Goal: Task Accomplishment & Management: Manage account settings

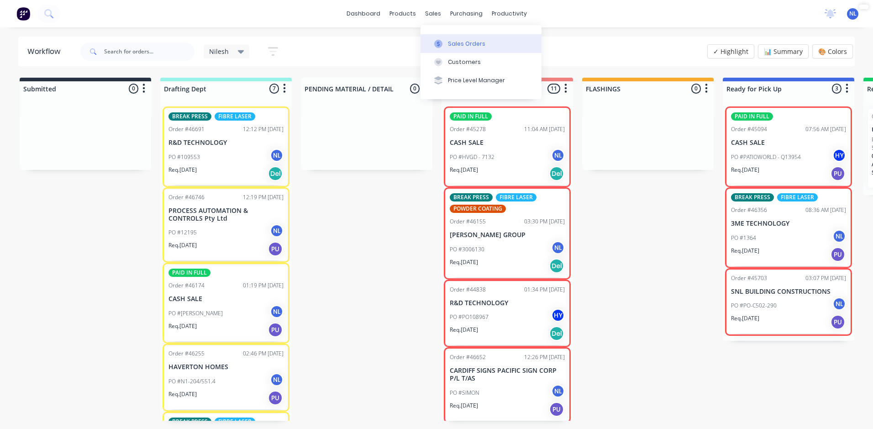
click at [438, 44] on icon at bounding box center [438, 44] width 8 height 8
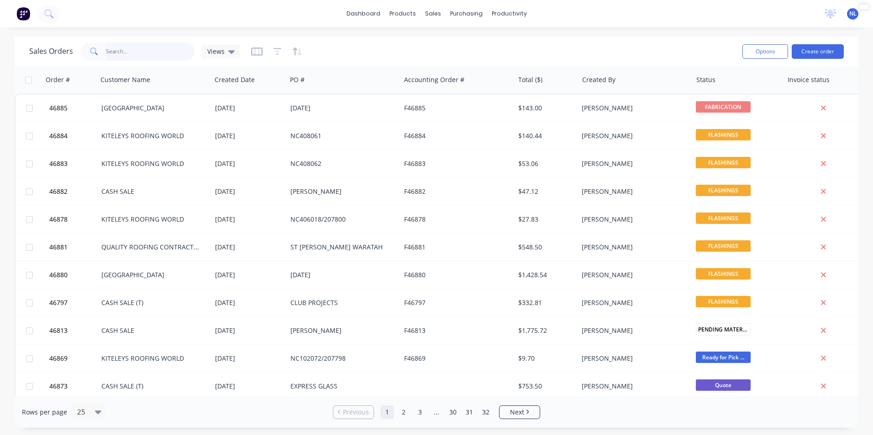
click at [164, 44] on input "text" at bounding box center [150, 51] width 89 height 18
type input "46635"
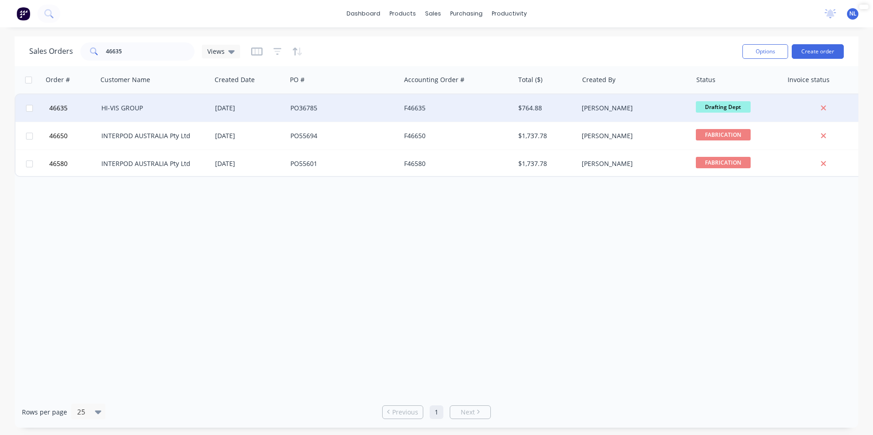
click at [472, 119] on div "F46635" at bounding box center [457, 107] width 114 height 27
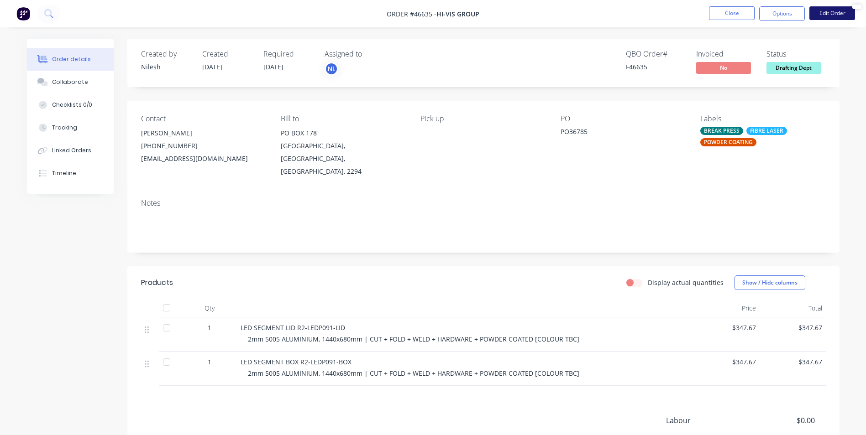
click at [832, 10] on button "Edit Order" at bounding box center [832, 13] width 46 height 14
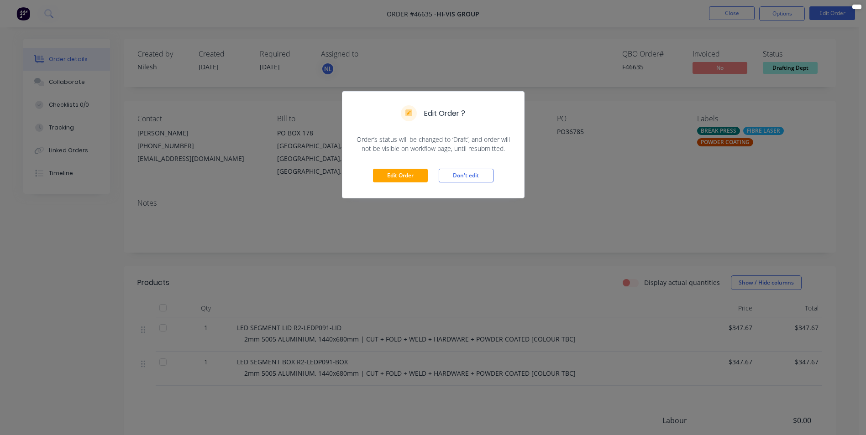
click at [416, 165] on div "Edit Order Don't edit" at bounding box center [433, 175] width 182 height 45
click at [409, 173] on button "Edit Order" at bounding box center [400, 176] width 55 height 14
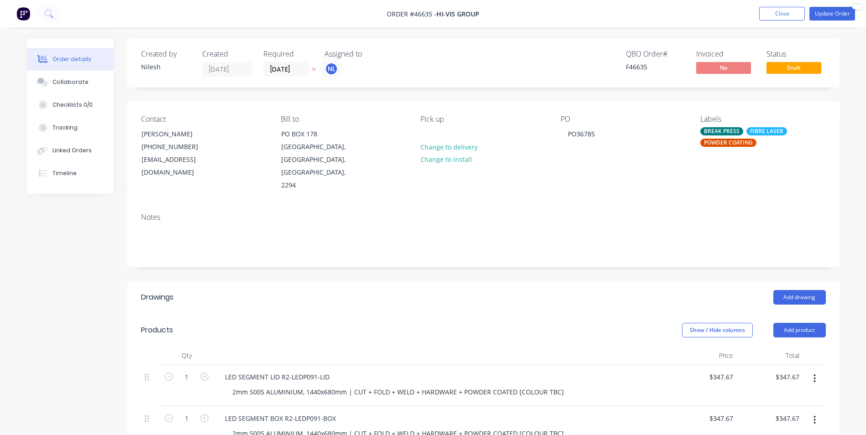
scroll to position [91, 0]
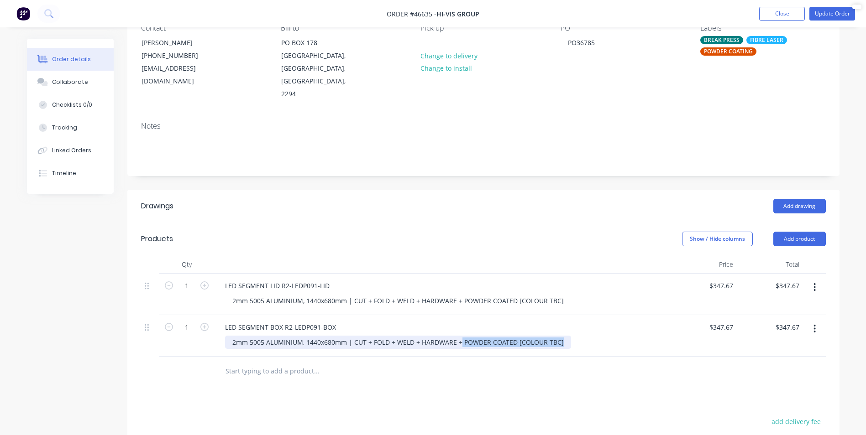
drag, startPoint x: 559, startPoint y: 328, endPoint x: 458, endPoint y: 336, distance: 101.1
click at [458, 336] on div "2mm 5005 ALUMINIUM, 1440x680mm | CUT + FOLD + WELD + HARDWARE + POWDER COATED […" at bounding box center [398, 342] width 346 height 13
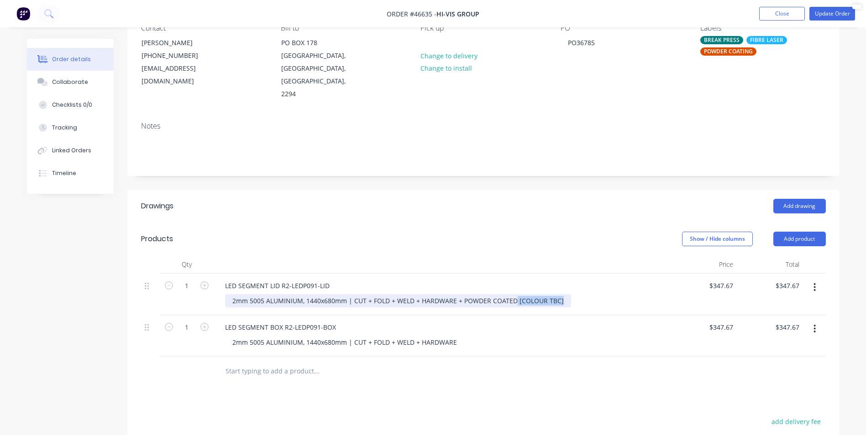
drag, startPoint x: 560, startPoint y: 288, endPoint x: 514, endPoint y: 293, distance: 45.9
click at [514, 294] on div "2mm 5005 ALUMINIUM, 1440x680mm | CUT + FOLD + WELD + HARDWARE + POWDER COATED […" at bounding box center [398, 300] width 346 height 13
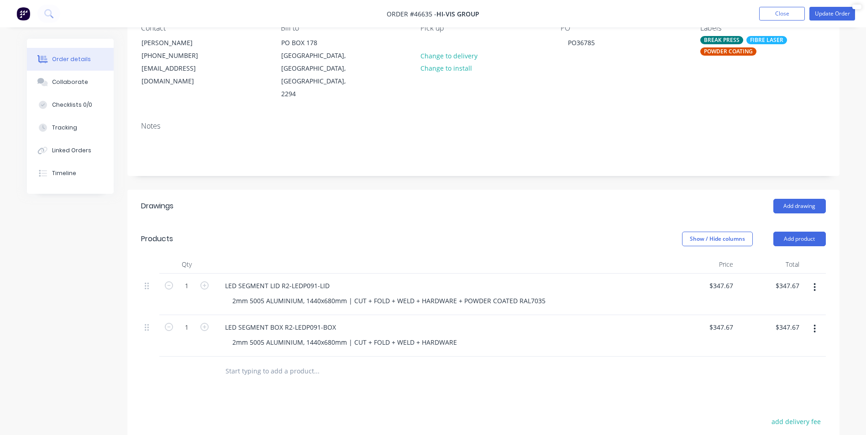
click at [603, 256] on div at bounding box center [442, 265] width 456 height 18
click at [830, 14] on button "Update Order" at bounding box center [832, 14] width 46 height 14
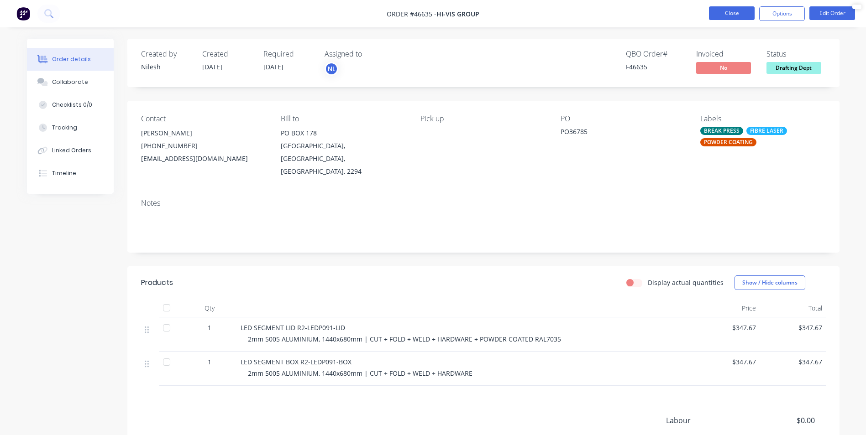
click at [721, 16] on button "Close" at bounding box center [732, 13] width 46 height 14
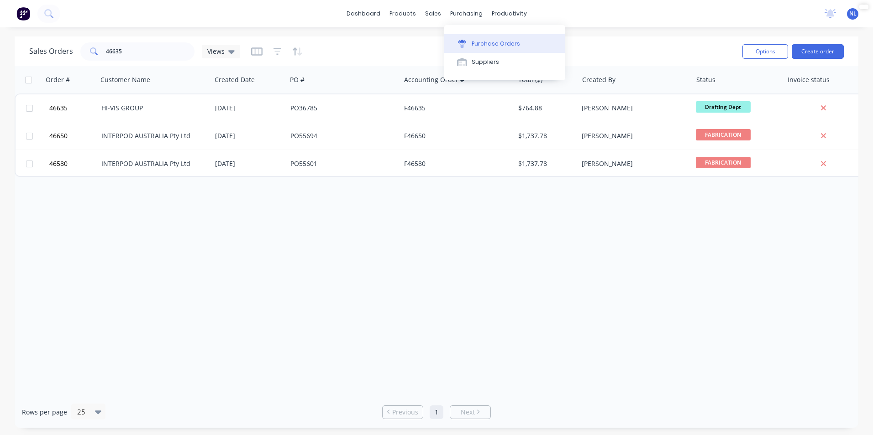
click at [494, 47] on div "Purchase Orders" at bounding box center [496, 44] width 48 height 8
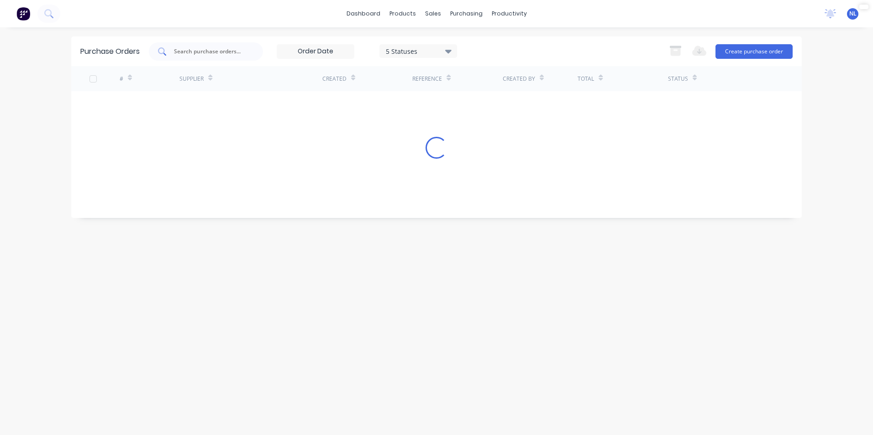
click at [193, 45] on div at bounding box center [206, 51] width 114 height 18
click at [428, 56] on div "5 Statuses" at bounding box center [418, 51] width 78 height 14
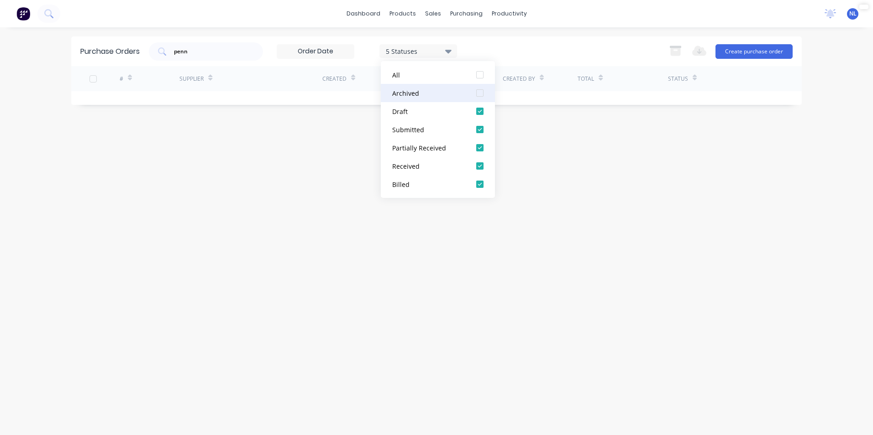
drag, startPoint x: 428, startPoint y: 91, endPoint x: 516, endPoint y: 89, distance: 88.1
click at [429, 91] on div "Archived" at bounding box center [428, 94] width 73 height 10
click at [583, 49] on div "penn 7 Statuses 7 Statuses Export to Excel (XLSX) Create purchase order" at bounding box center [471, 51] width 644 height 18
click at [235, 51] on input "penn" at bounding box center [211, 51] width 76 height 9
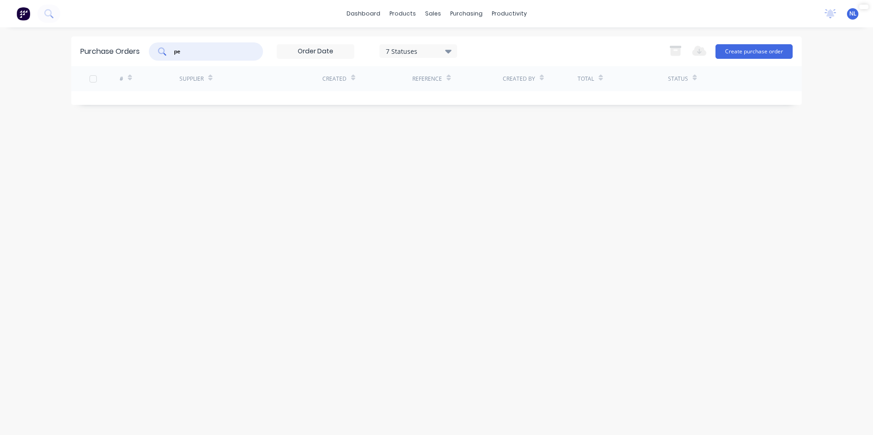
type input "p"
